Goal: Check status: Check status

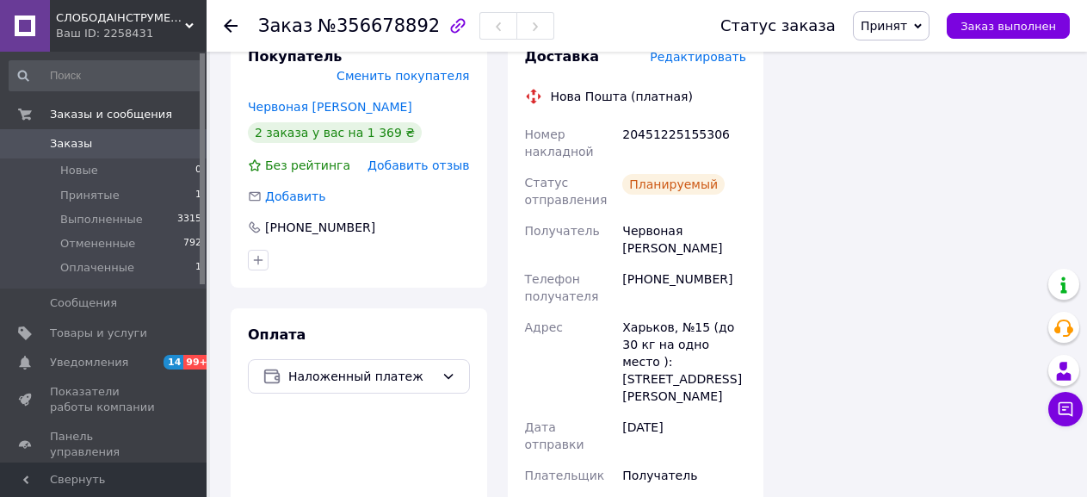
scroll to position [1366, 0]
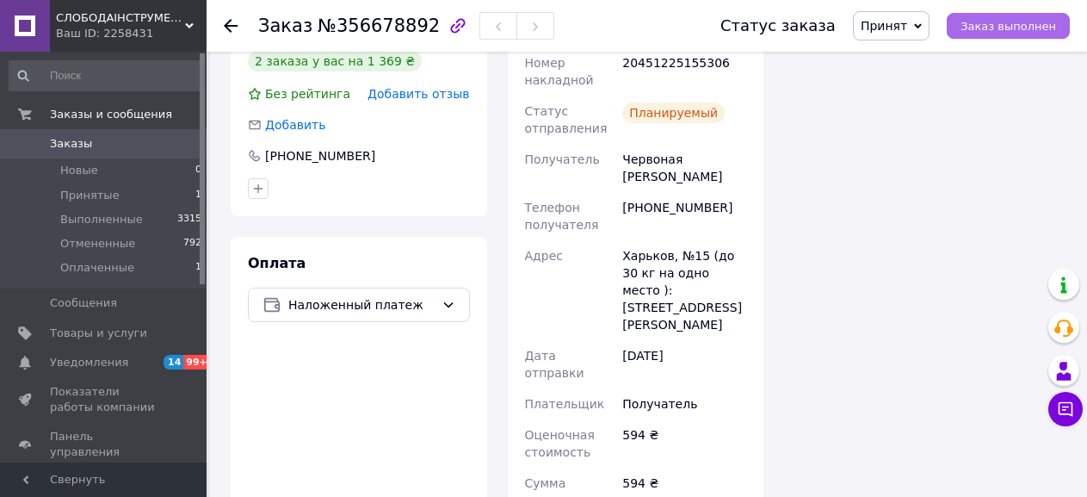
click at [1010, 26] on span "Заказ выполнен" at bounding box center [1008, 26] width 96 height 13
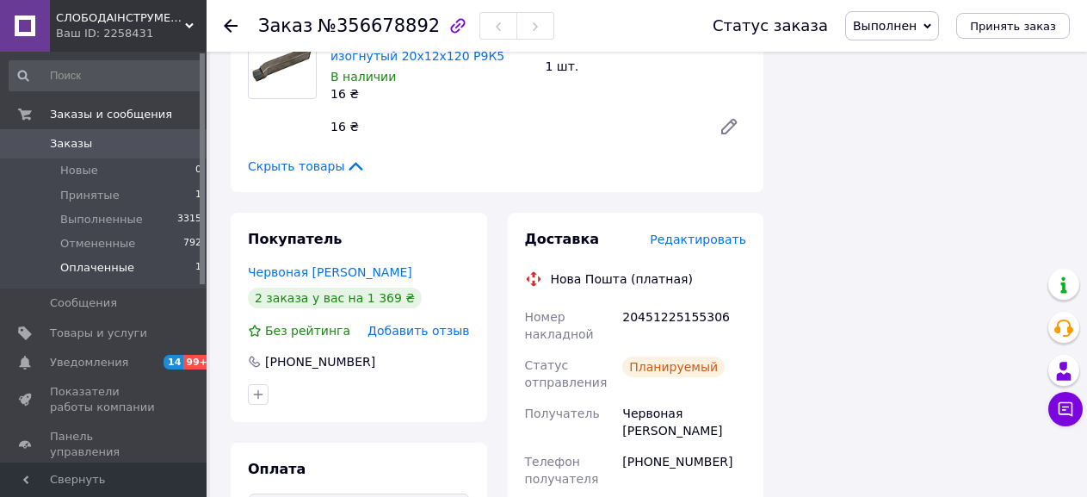
scroll to position [1108, 0]
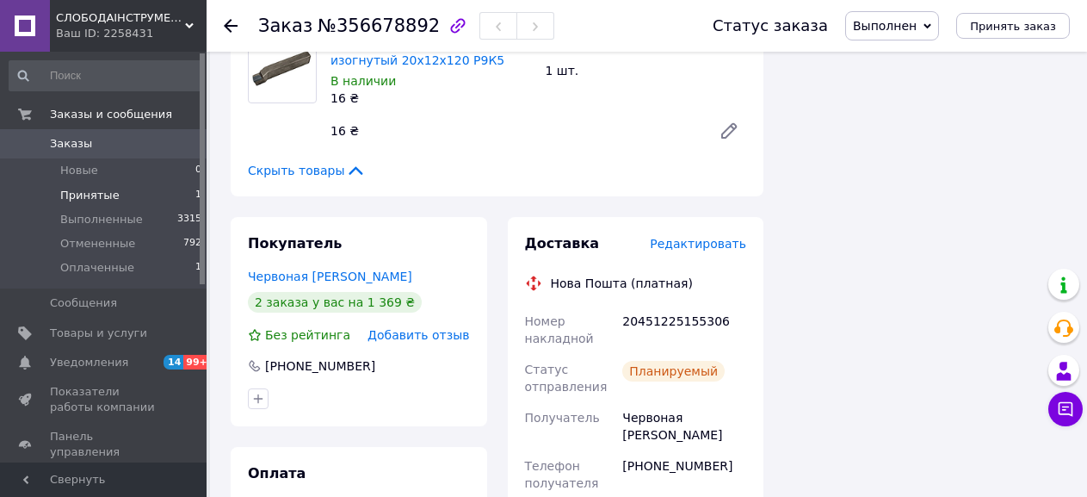
click at [96, 195] on span "Принятые" at bounding box center [89, 195] width 59 height 15
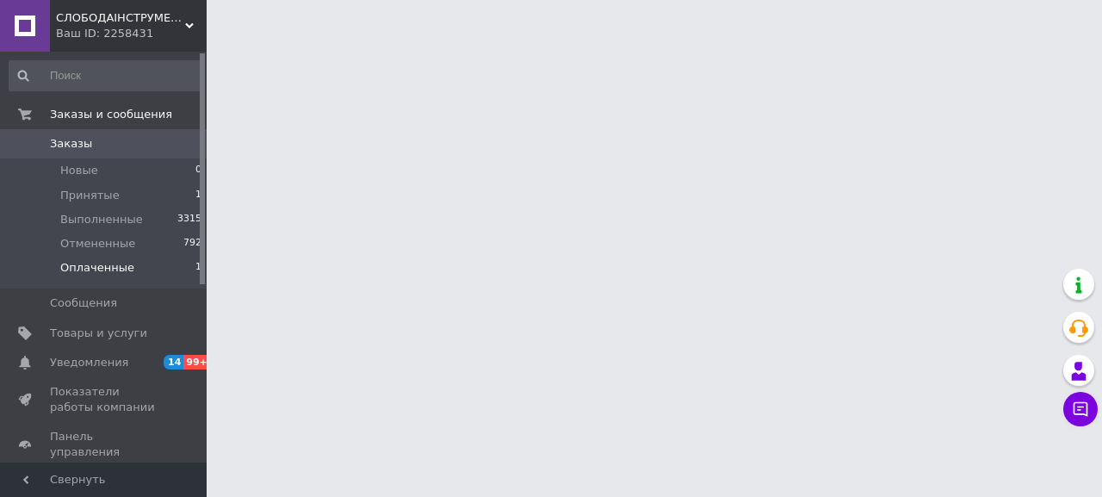
click at [92, 270] on span "Оплаченные" at bounding box center [97, 267] width 74 height 15
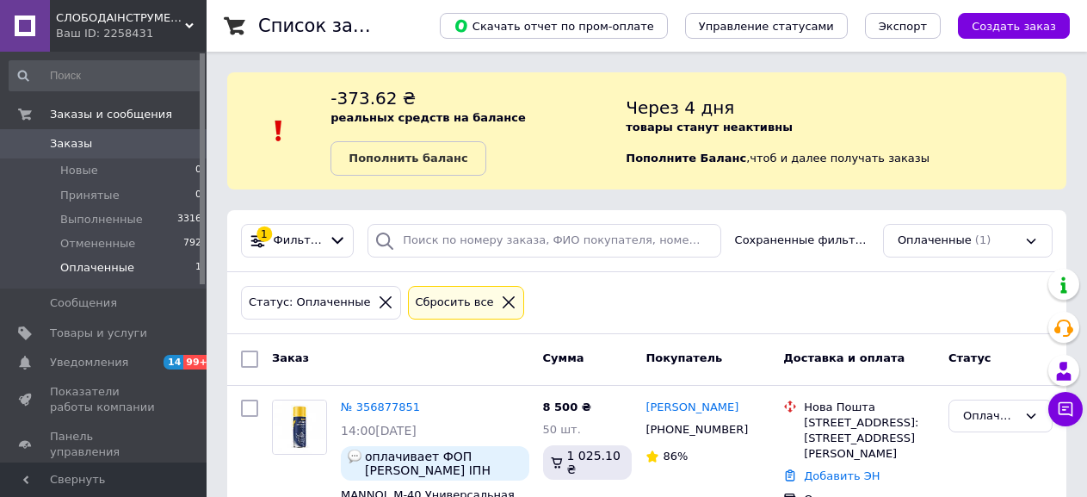
scroll to position [84, 0]
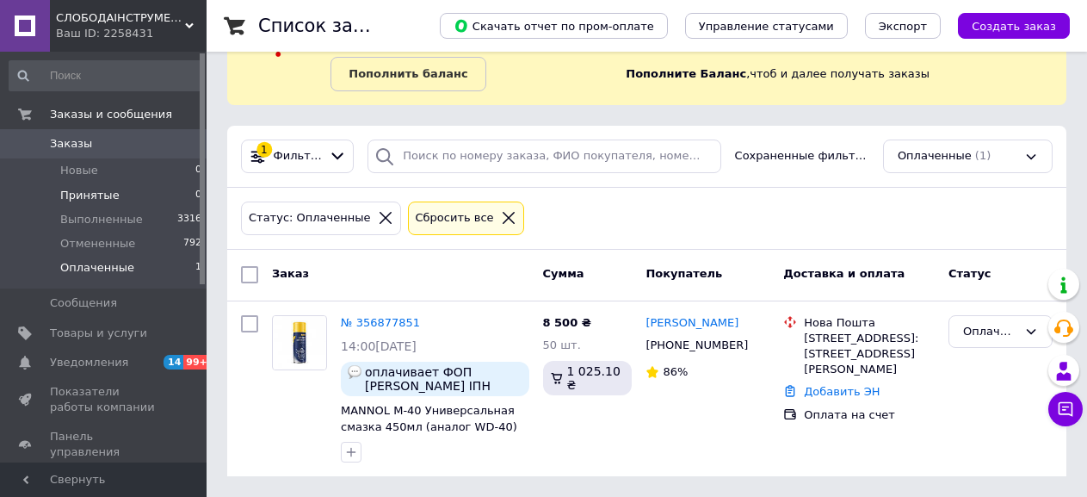
click at [88, 201] on span "Принятые" at bounding box center [89, 195] width 59 height 15
